Goal: Task Accomplishment & Management: Manage account settings

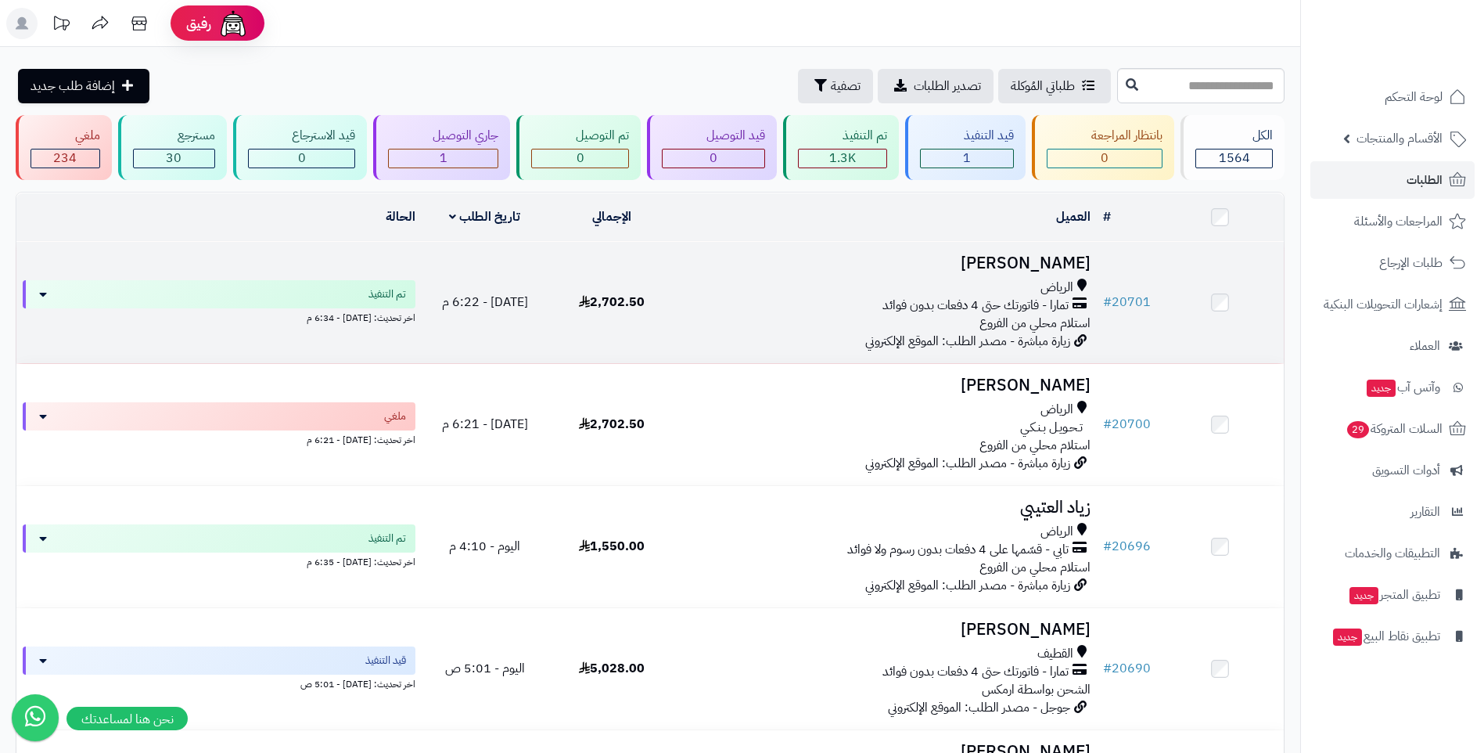
click at [980, 299] on span "تمارا - فاتورتك حتى 4 دفعات بدون فوائد" at bounding box center [976, 306] width 186 height 18
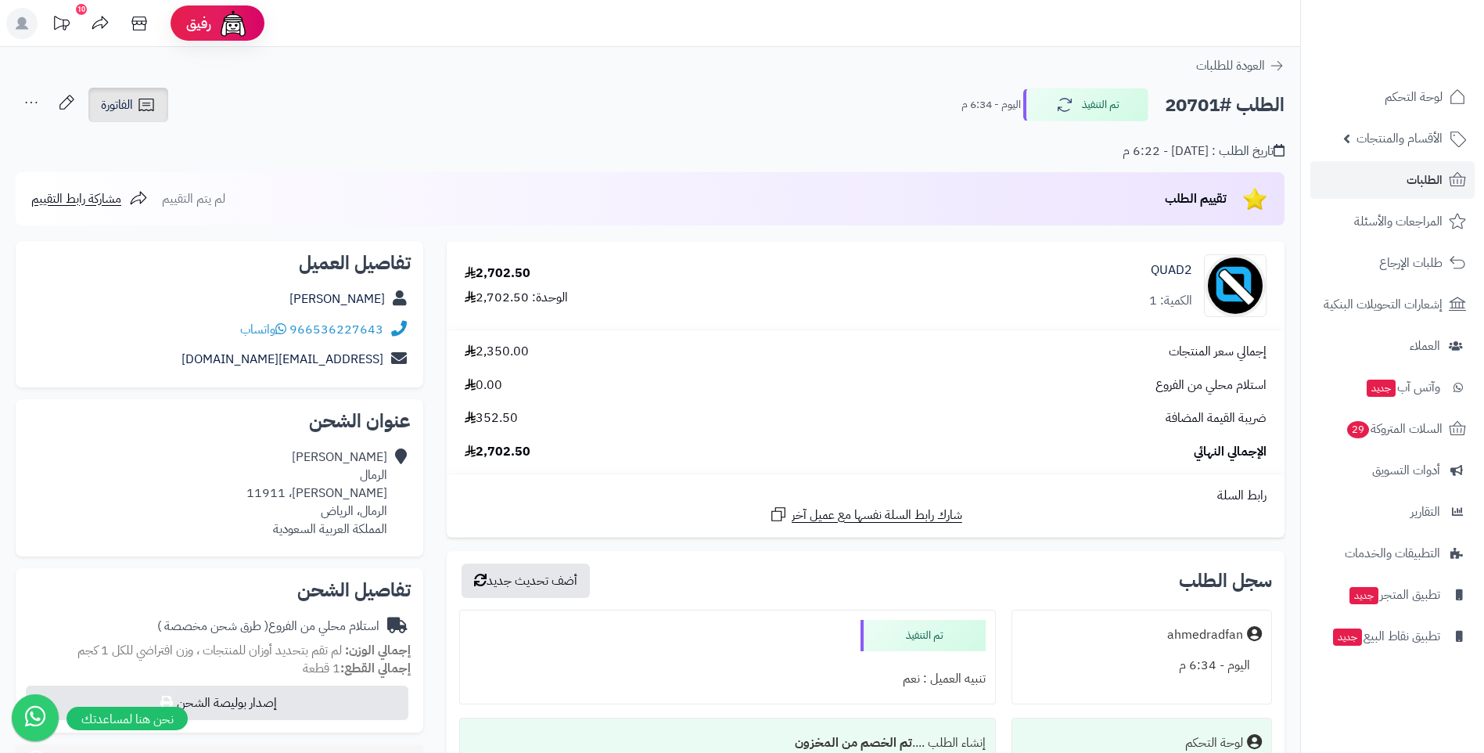
click at [117, 108] on span "الفاتورة" at bounding box center [117, 104] width 32 height 19
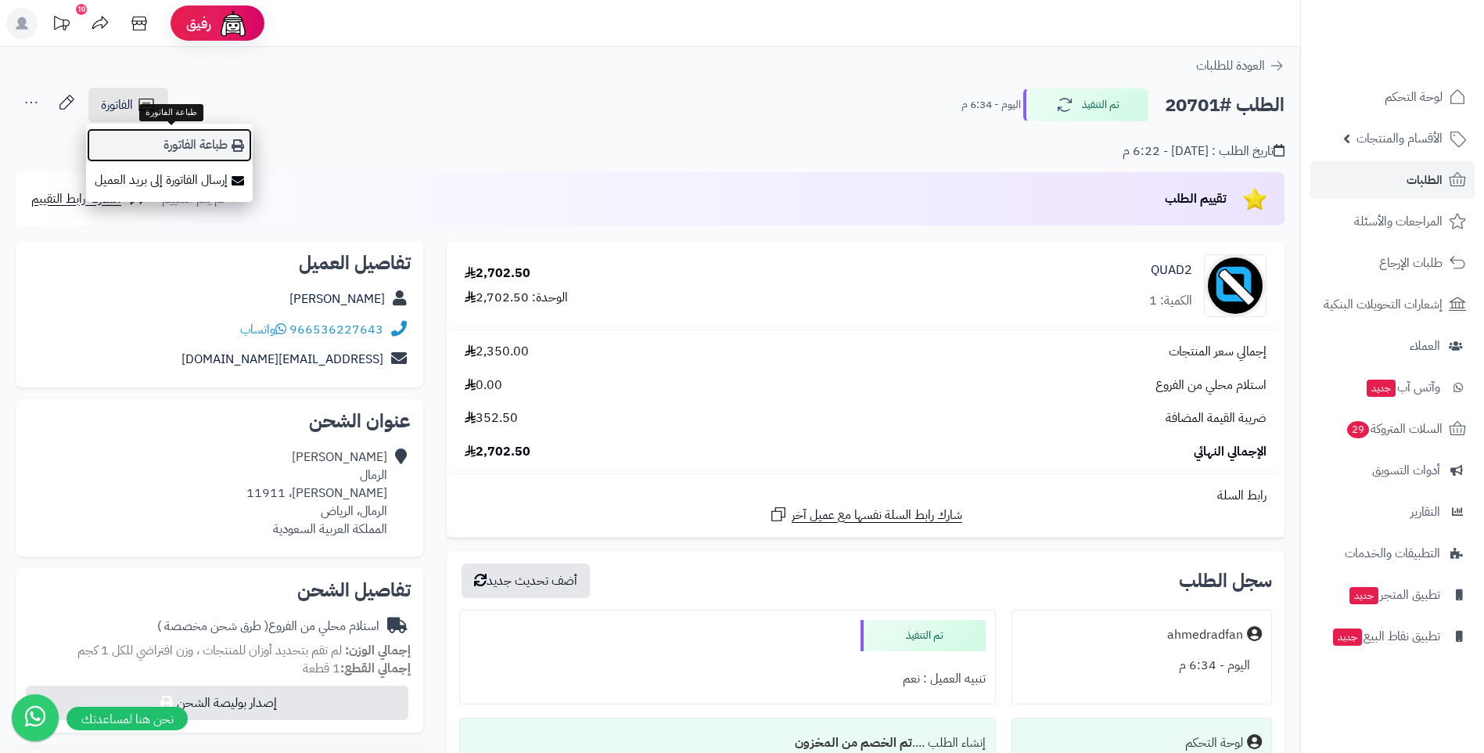
click at [225, 146] on link "طباعة الفاتورة" at bounding box center [169, 145] width 167 height 35
